Goal: Task Accomplishment & Management: Use online tool/utility

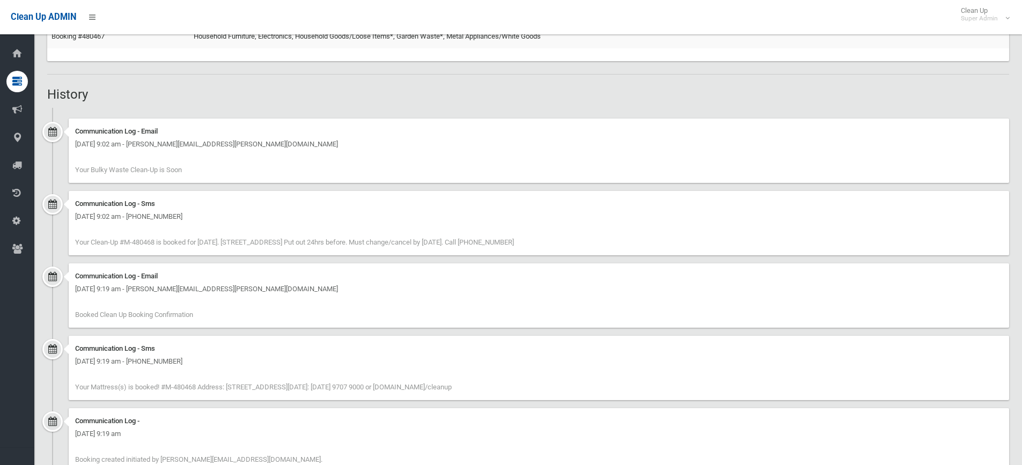
scroll to position [590, 0]
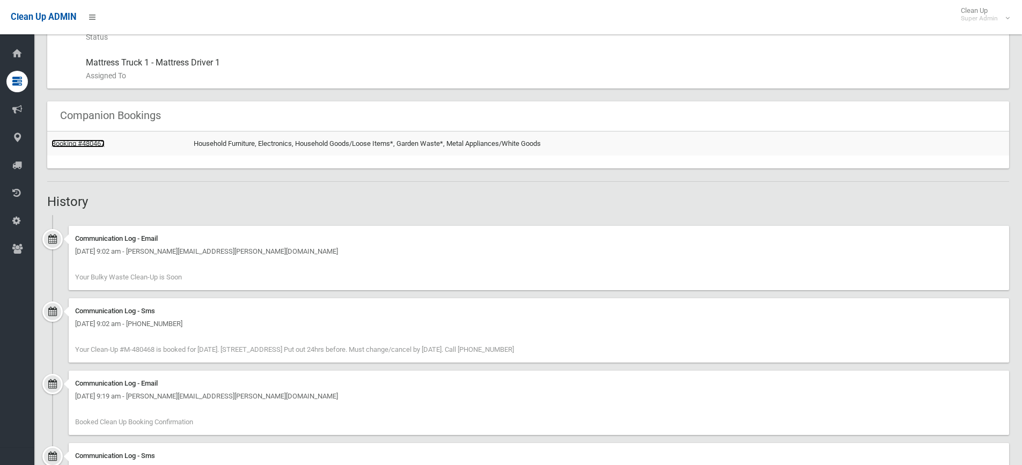
click at [92, 6] on link "Booking #480467" at bounding box center [77, 143] width 53 height 8
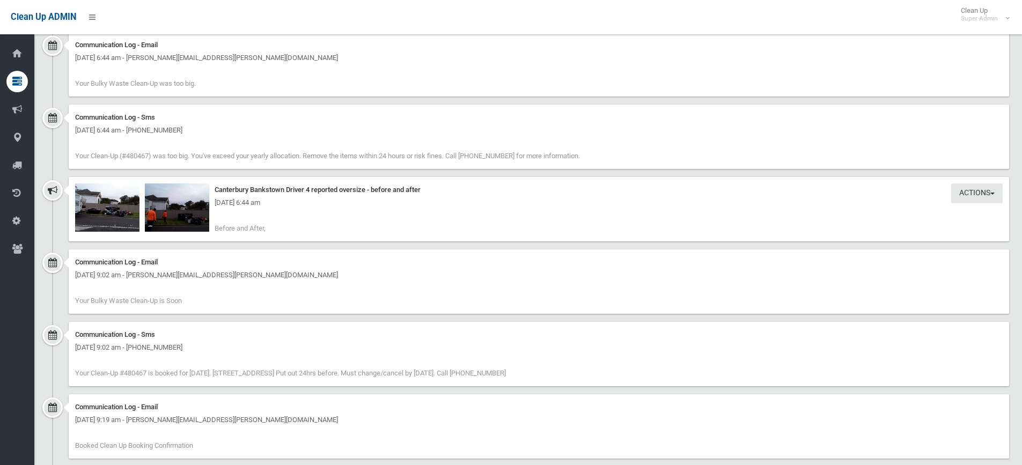
scroll to position [1287, 0]
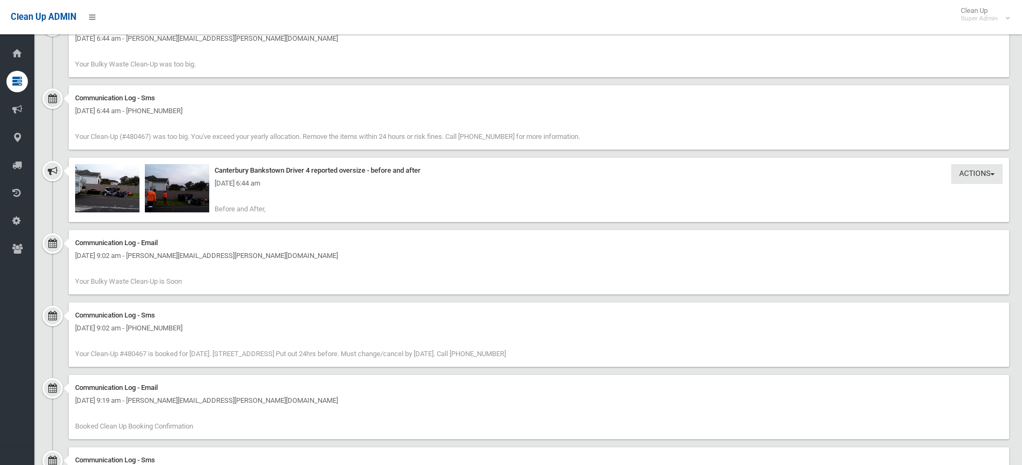
click at [116, 187] on div "Thursday 4th September 2025 - 6:44 am" at bounding box center [539, 183] width 928 height 13
click at [109, 201] on img at bounding box center [107, 188] width 64 height 48
click at [166, 197] on img at bounding box center [177, 188] width 64 height 48
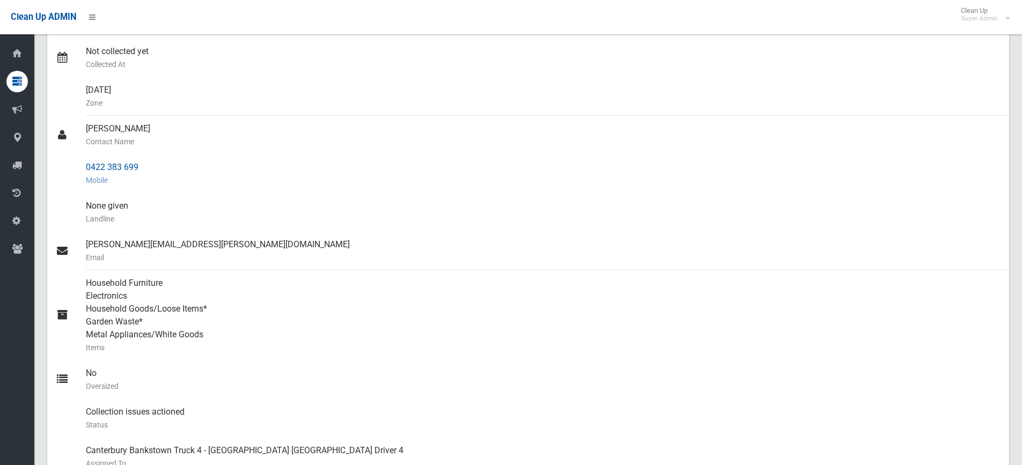
scroll to position [93, 0]
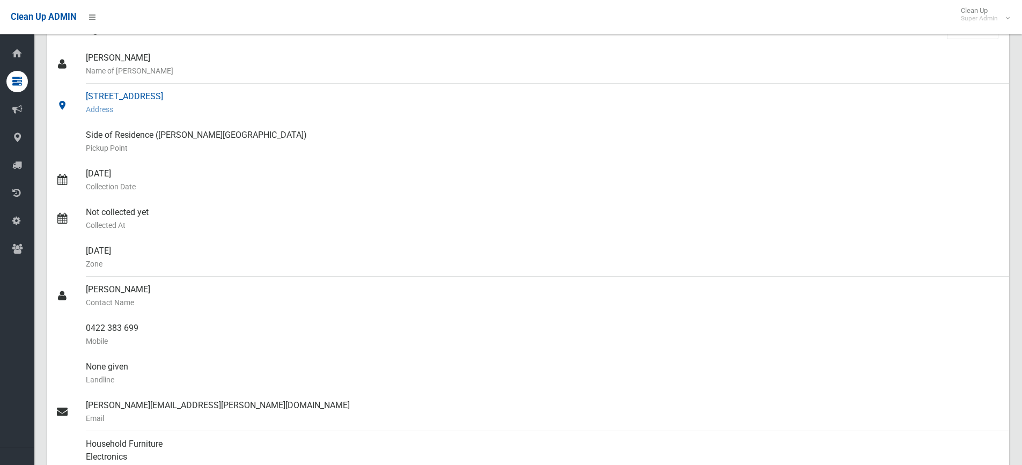
click at [126, 95] on div "118 The River Road, REVESBY NSW 2212 Address" at bounding box center [543, 103] width 915 height 39
click at [105, 95] on div "118 The River Road, REVESBY NSW 2212 Address" at bounding box center [543, 103] width 915 height 39
click at [406, 105] on small "Address" at bounding box center [543, 109] width 915 height 13
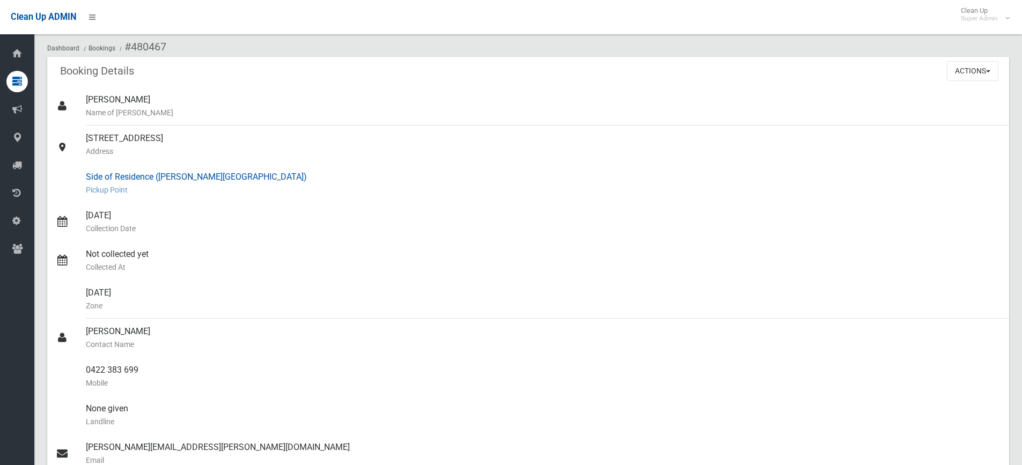
scroll to position [0, 0]
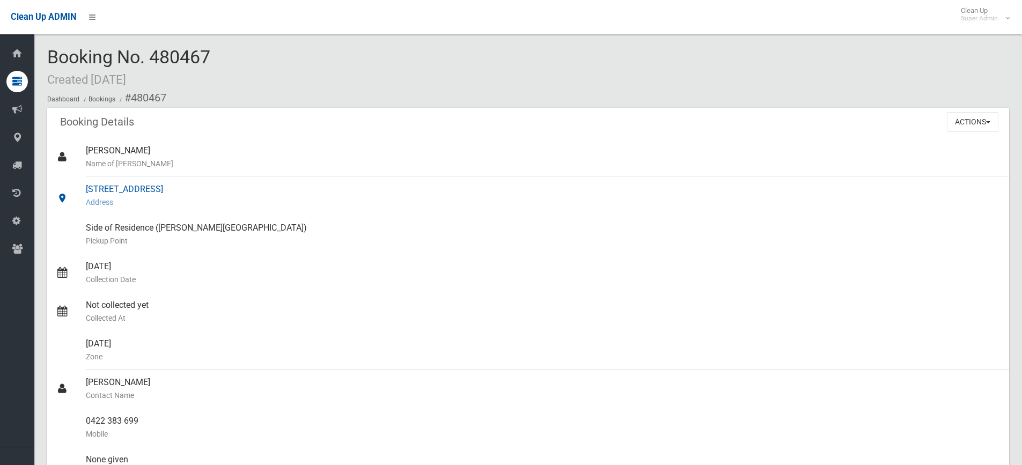
drag, startPoint x: 256, startPoint y: 195, endPoint x: 115, endPoint y: 189, distance: 141.2
click at [119, 189] on div "118 The River Road, REVESBY NSW 2212 Address" at bounding box center [543, 195] width 915 height 39
click at [104, 187] on div "118 The River Road, REVESBY NSW 2212 Address" at bounding box center [543, 195] width 915 height 39
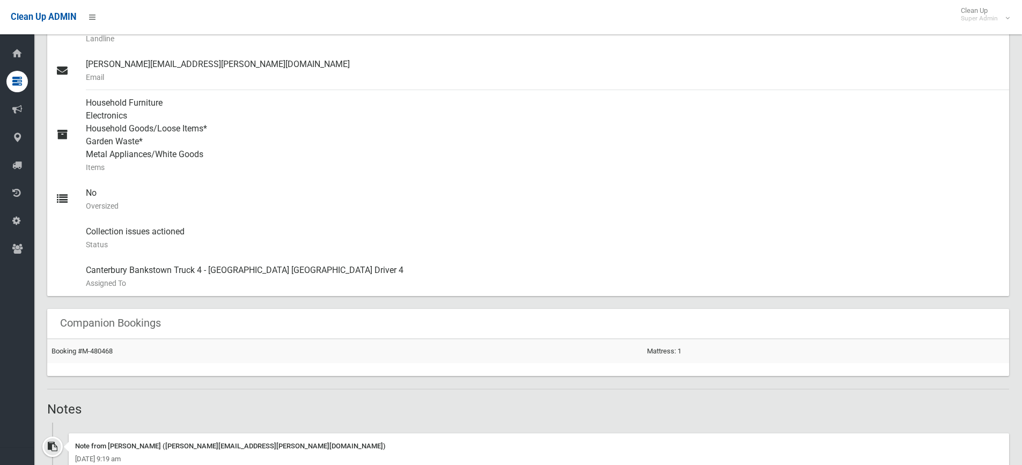
scroll to position [644, 0]
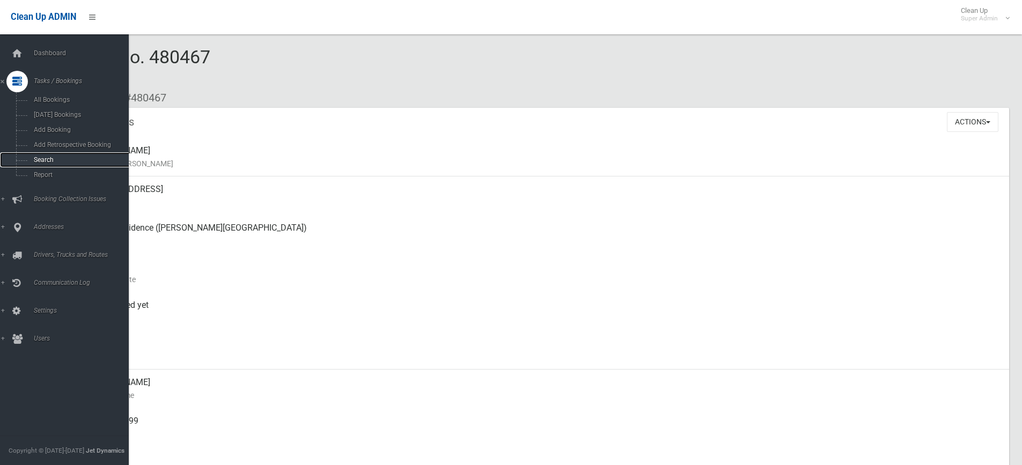
click at [52, 156] on span "Search" at bounding box center [79, 160] width 97 height 8
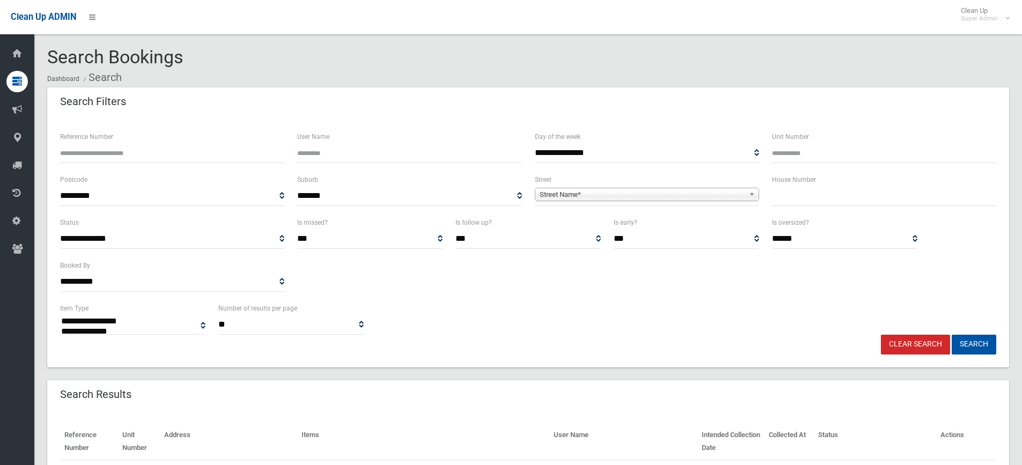
select select
click at [574, 193] on span "Street Name*" at bounding box center [642, 194] width 205 height 13
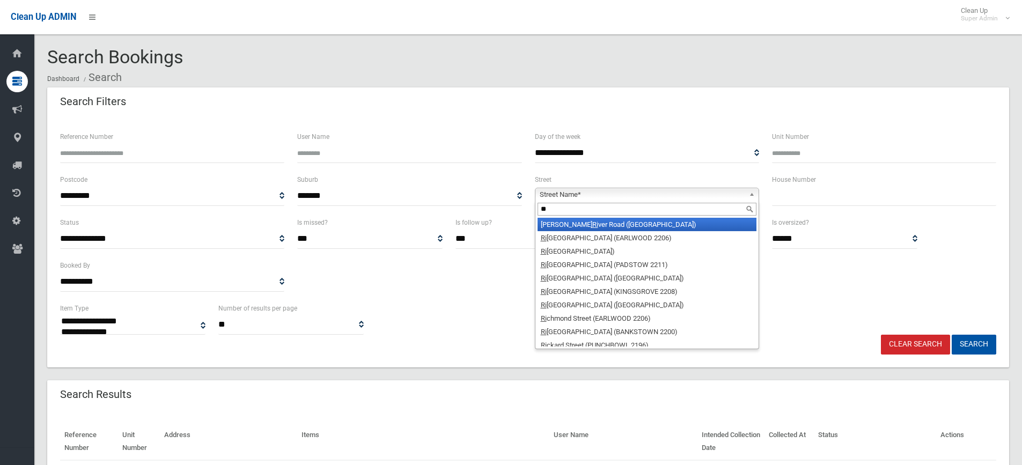
type input "*"
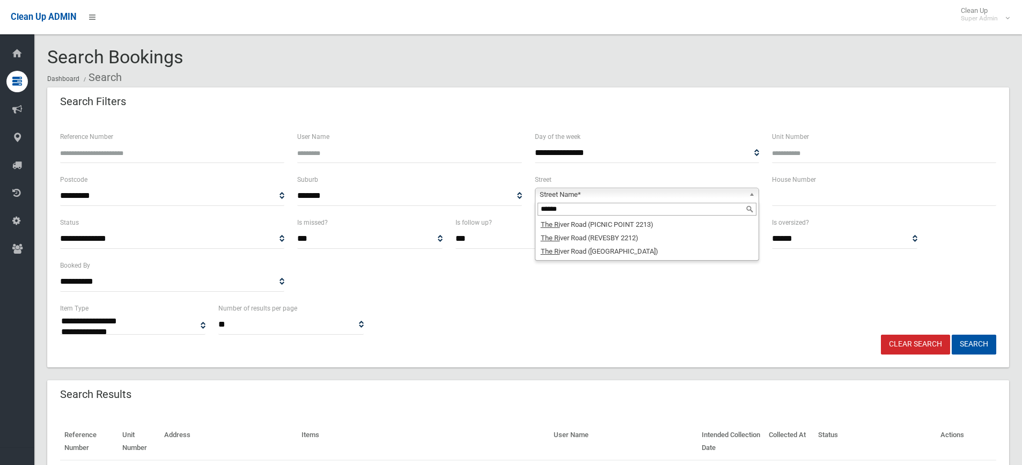
type input "******"
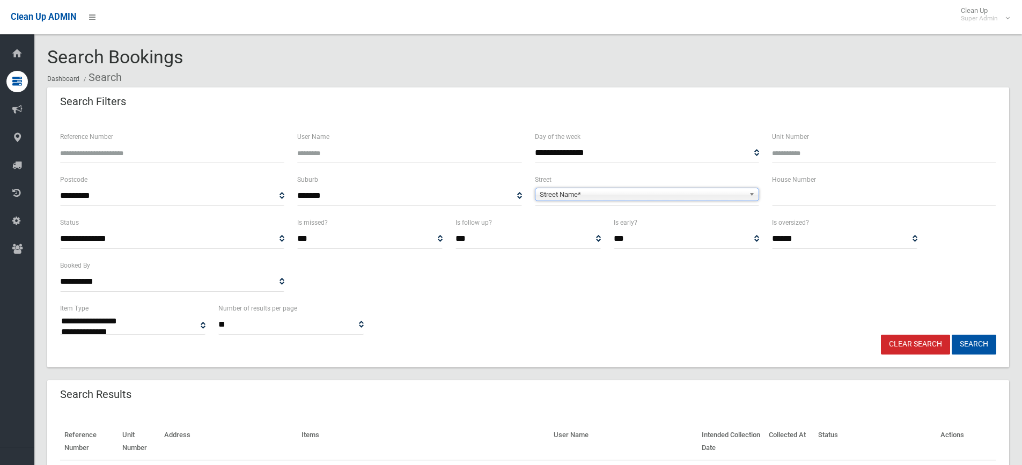
click at [600, 192] on span "Street Name*" at bounding box center [642, 194] width 205 height 13
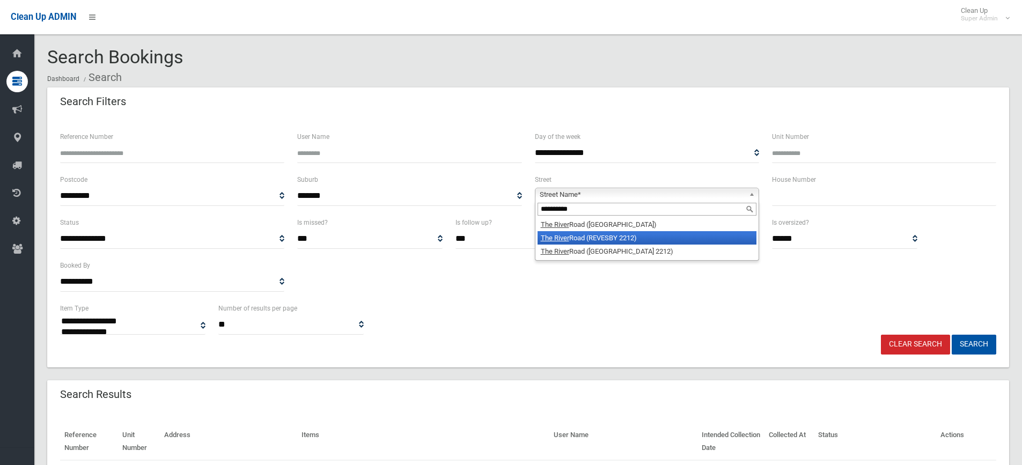
type input "*********"
click at [592, 240] on li "The River Road (REVESBY 2212)" at bounding box center [647, 237] width 219 height 13
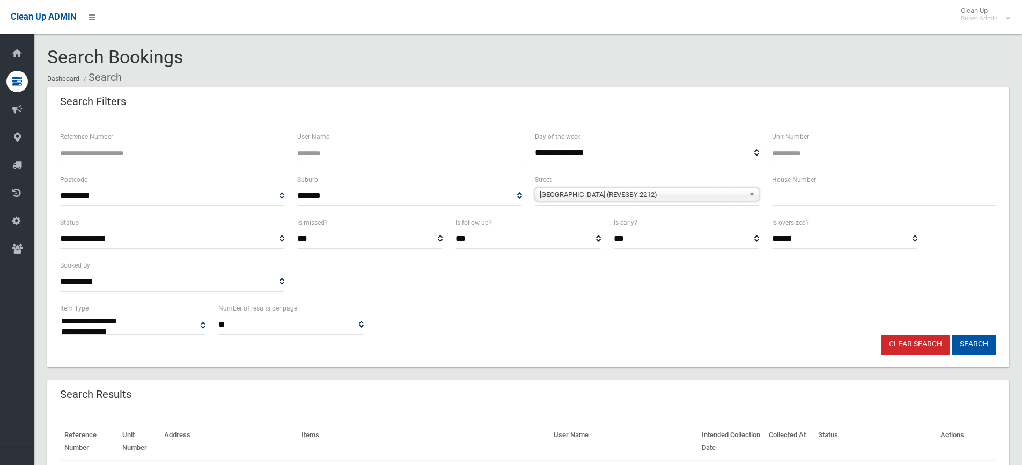
click at [788, 188] on div "House Number" at bounding box center [884, 189] width 224 height 33
click at [789, 194] on input "text" at bounding box center [884, 196] width 224 height 20
type input "***"
click at [970, 338] on button "Search" at bounding box center [974, 345] width 45 height 20
select select
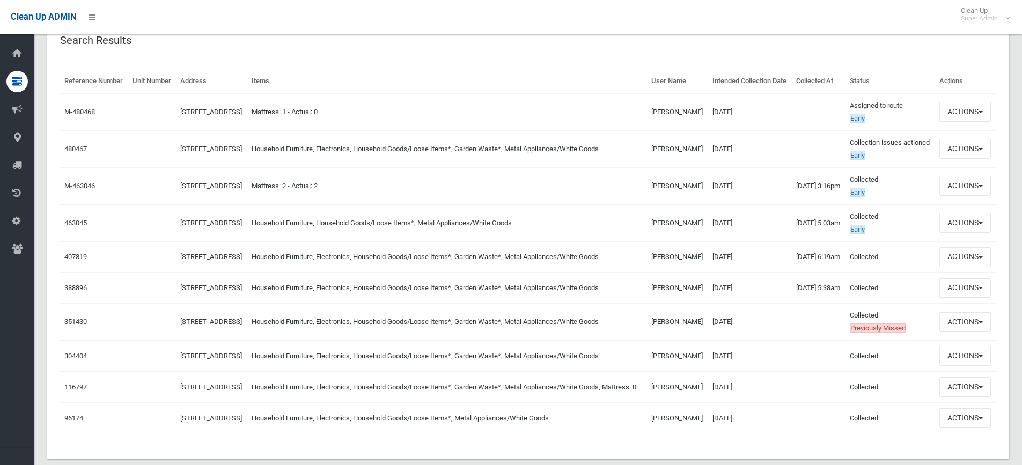
scroll to position [376, 0]
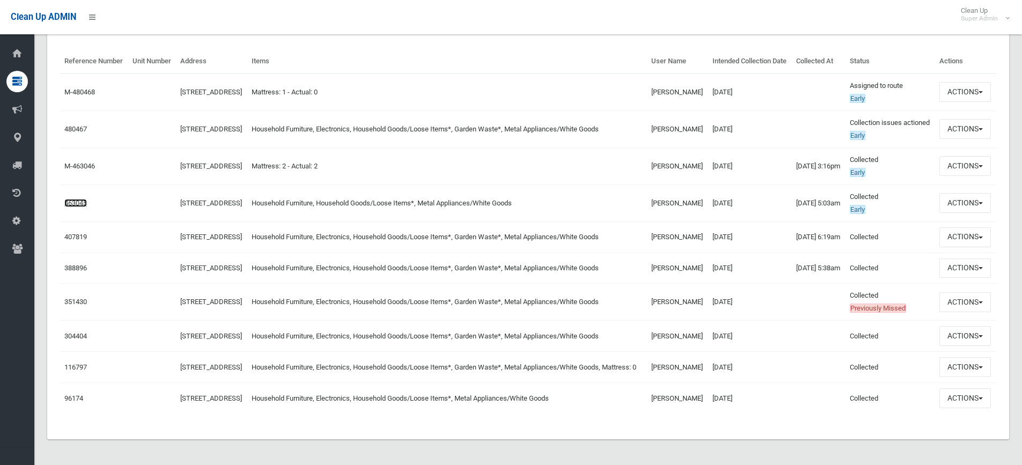
click at [72, 207] on link "463045" at bounding box center [75, 203] width 23 height 8
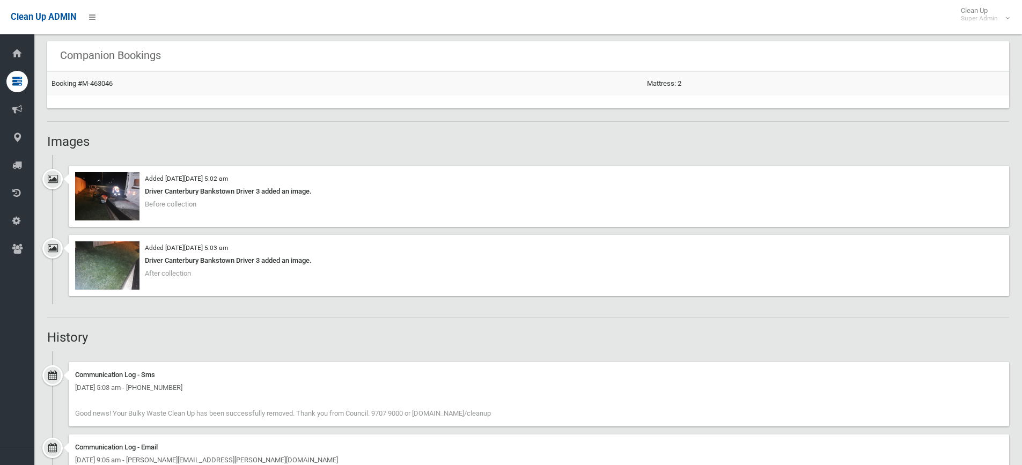
scroll to position [697, 0]
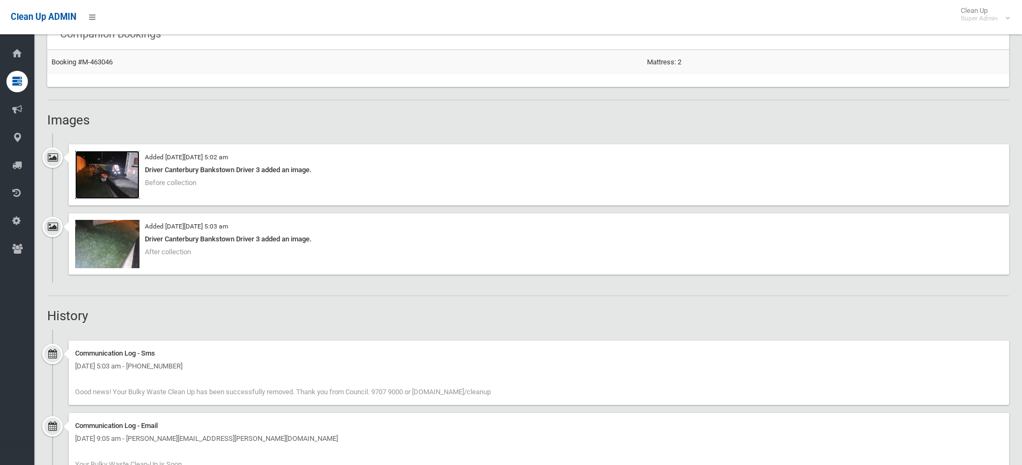
click at [108, 173] on img at bounding box center [107, 175] width 64 height 48
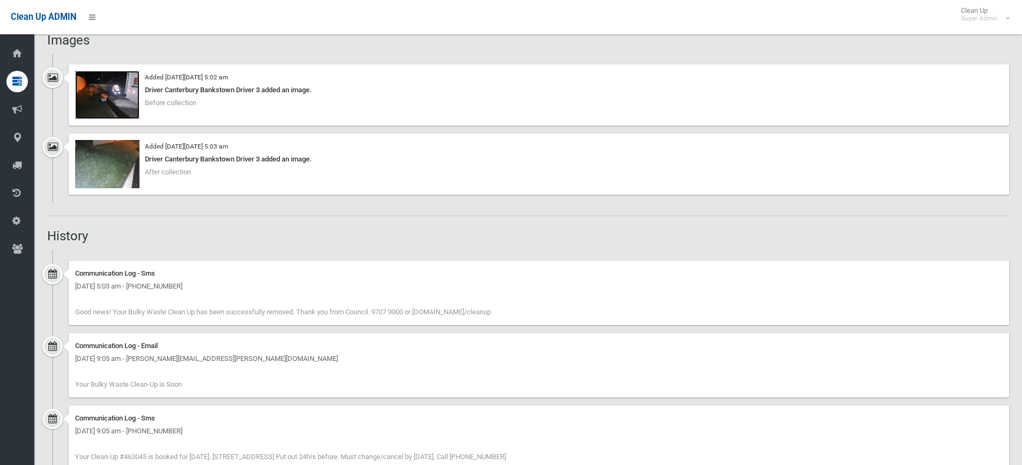
scroll to position [616, 0]
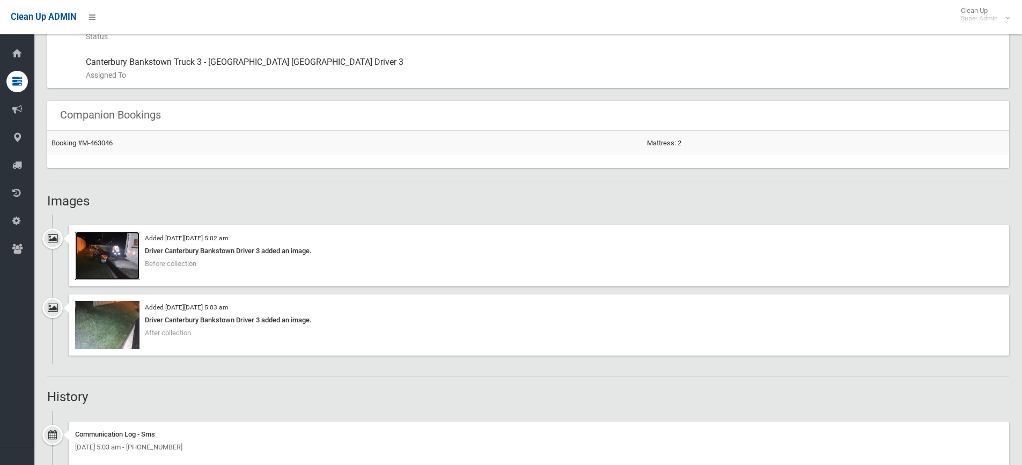
click at [114, 261] on img at bounding box center [107, 256] width 64 height 48
